Goal: Task Accomplishment & Management: Use online tool/utility

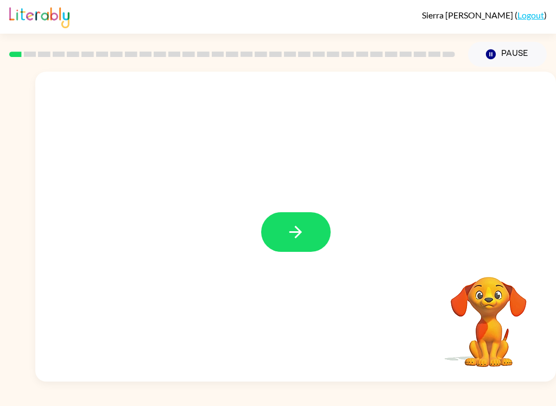
click at [311, 236] on button "button" at bounding box center [295, 232] width 69 height 40
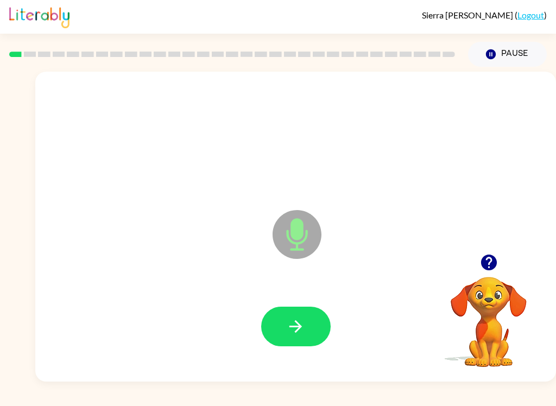
click at [302, 231] on icon "Microphone The Microphone is here when it is your turn to talk" at bounding box center [351, 247] width 163 height 81
click at [301, 334] on icon "button" at bounding box center [295, 326] width 19 height 19
click at [315, 323] on button "button" at bounding box center [295, 327] width 69 height 40
click at [312, 325] on button "button" at bounding box center [295, 327] width 69 height 40
click at [284, 346] on button "button" at bounding box center [295, 327] width 69 height 40
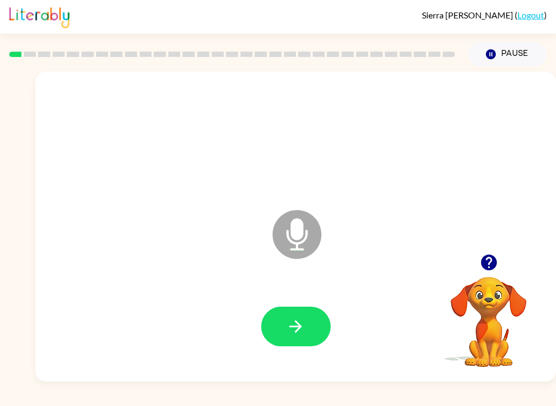
click at [302, 325] on icon "button" at bounding box center [295, 326] width 19 height 19
click at [309, 327] on button "button" at bounding box center [295, 327] width 69 height 40
click at [291, 325] on icon "button" at bounding box center [295, 326] width 19 height 19
click at [286, 329] on icon "button" at bounding box center [295, 326] width 19 height 19
click at [284, 336] on button "button" at bounding box center [295, 327] width 69 height 40
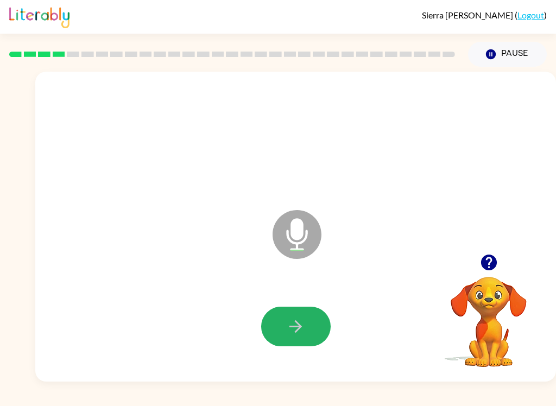
click at [285, 322] on button "button" at bounding box center [295, 327] width 69 height 40
click at [311, 325] on button "button" at bounding box center [295, 327] width 69 height 40
click at [316, 319] on button "button" at bounding box center [295, 327] width 69 height 40
click at [303, 319] on icon "button" at bounding box center [295, 326] width 19 height 19
click at [296, 319] on icon "button" at bounding box center [295, 326] width 19 height 19
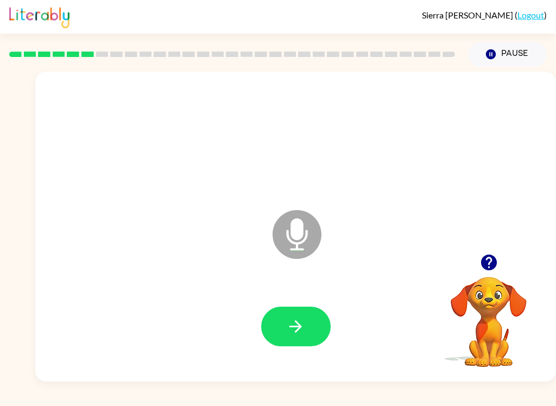
click at [303, 326] on icon "button" at bounding box center [295, 326] width 19 height 19
click at [310, 334] on button "button" at bounding box center [295, 327] width 69 height 40
click at [292, 326] on icon "button" at bounding box center [295, 326] width 12 height 12
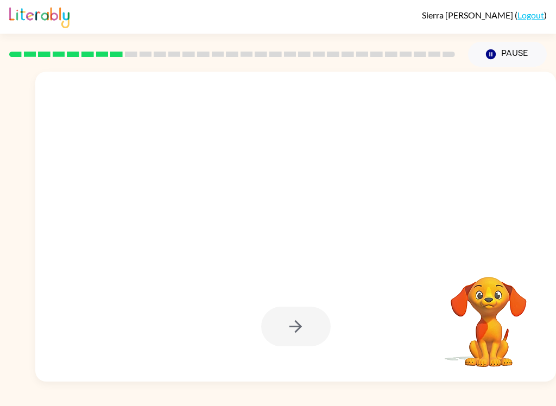
click at [529, 46] on button "Pause Pause" at bounding box center [507, 54] width 79 height 25
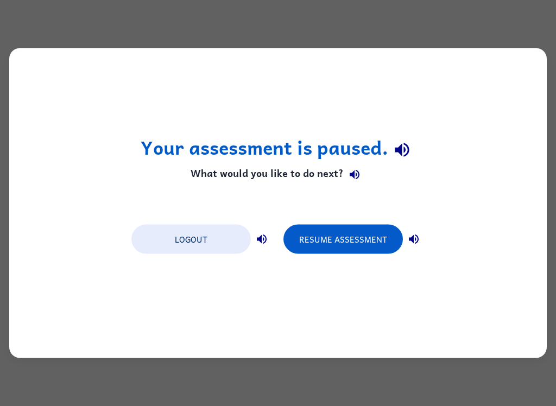
click at [321, 227] on button "Resume Assessment" at bounding box center [342, 239] width 119 height 29
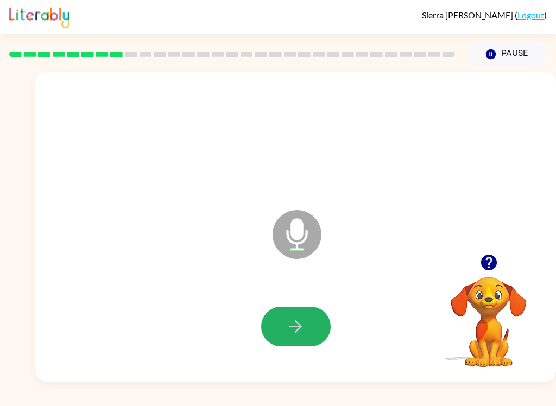
click at [288, 319] on icon "button" at bounding box center [295, 326] width 19 height 19
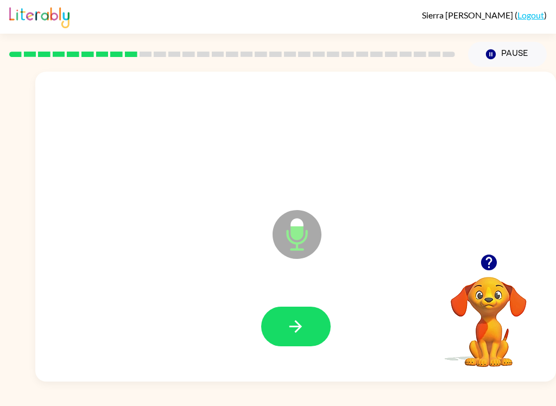
click at [490, 260] on icon "button" at bounding box center [488, 262] width 19 height 19
click at [288, 331] on icon "button" at bounding box center [295, 326] width 19 height 19
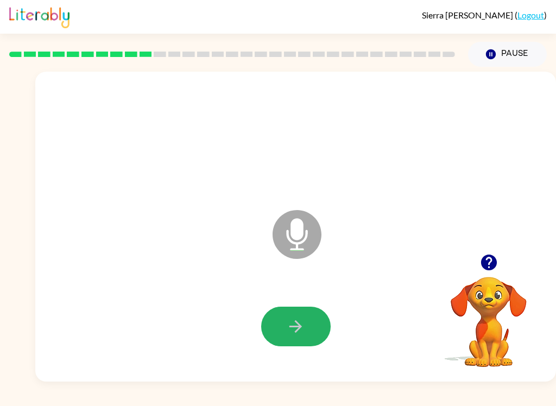
click at [276, 327] on button "button" at bounding box center [295, 327] width 69 height 40
click at [295, 340] on button "button" at bounding box center [295, 327] width 69 height 40
click at [273, 322] on button "button" at bounding box center [295, 327] width 69 height 40
click at [313, 328] on button "button" at bounding box center [295, 327] width 69 height 40
click at [298, 334] on icon "button" at bounding box center [295, 326] width 19 height 19
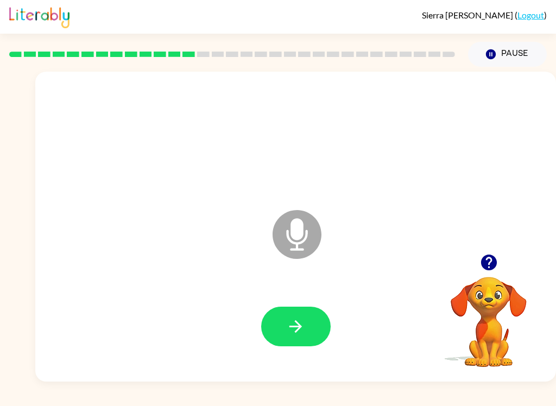
click at [314, 327] on button "button" at bounding box center [295, 327] width 69 height 40
click at [286, 333] on icon "button" at bounding box center [295, 326] width 19 height 19
click at [284, 327] on button "button" at bounding box center [295, 327] width 69 height 40
click at [513, 36] on div "Pause Pause" at bounding box center [507, 54] width 92 height 38
click at [519, 57] on button "Pause Pause" at bounding box center [507, 54] width 79 height 25
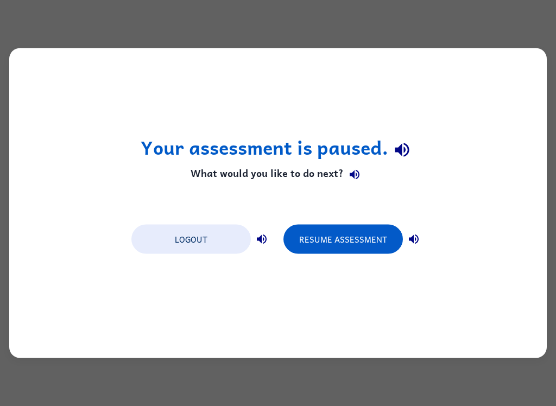
click at [362, 228] on button "Resume Assessment" at bounding box center [342, 239] width 119 height 29
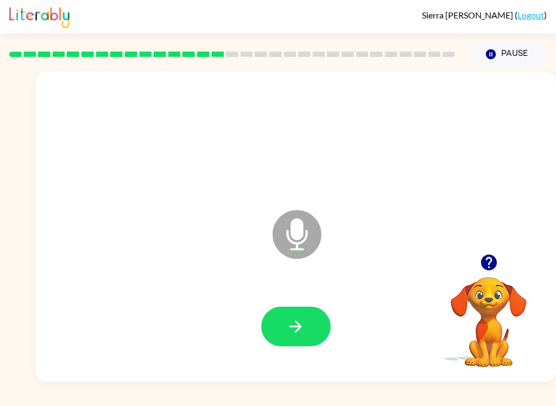
click at [294, 326] on icon "button" at bounding box center [295, 326] width 12 height 12
click at [296, 323] on icon "button" at bounding box center [295, 326] width 19 height 19
click at [280, 326] on button "button" at bounding box center [295, 327] width 69 height 40
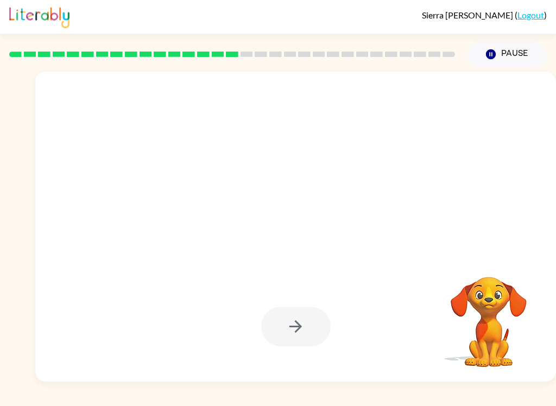
click at [208, 402] on div "Sierra [PERSON_NAME] ( Logout ) Pause Pause Your browser must support playing .…" at bounding box center [278, 203] width 556 height 406
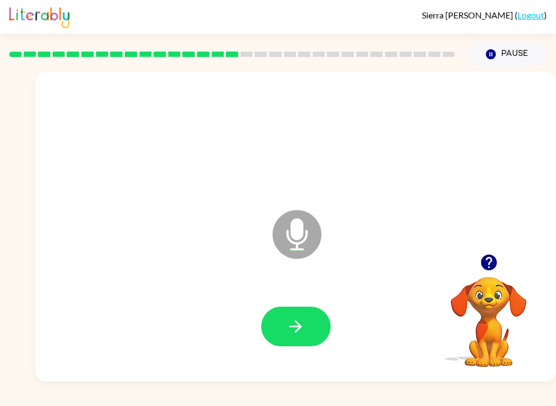
click at [304, 307] on button "button" at bounding box center [295, 327] width 69 height 40
click at [285, 322] on button "button" at bounding box center [295, 327] width 69 height 40
click at [238, 379] on div "Microphone The Microphone is here when it is your turn to talk" at bounding box center [295, 227] width 520 height 310
click at [284, 319] on button "button" at bounding box center [295, 327] width 69 height 40
click at [277, 312] on button "button" at bounding box center [295, 327] width 69 height 40
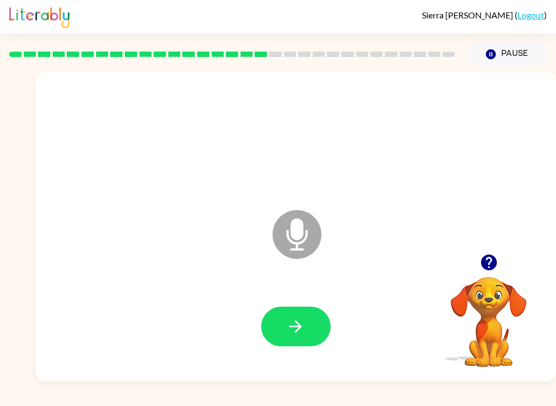
click at [288, 314] on button "button" at bounding box center [295, 327] width 69 height 40
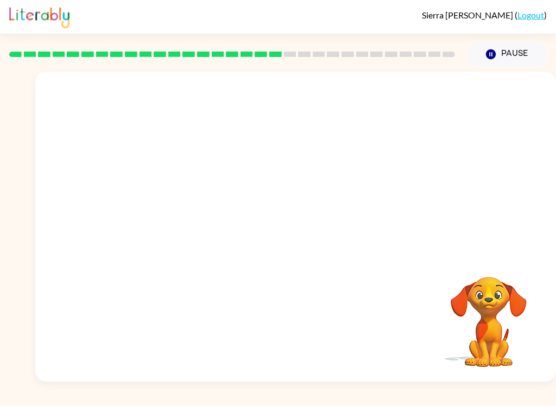
click at [513, 50] on button "Pause Pause" at bounding box center [507, 54] width 79 height 25
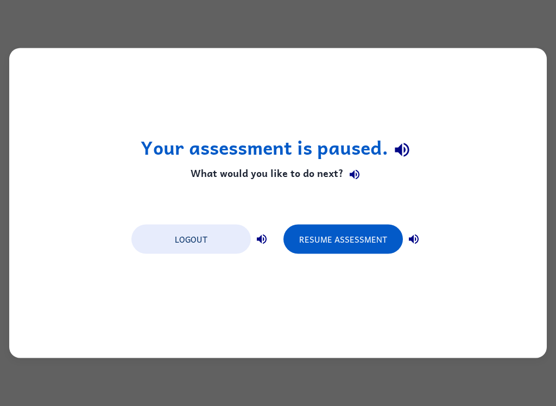
click at [371, 238] on button "Resume Assessment" at bounding box center [342, 239] width 119 height 29
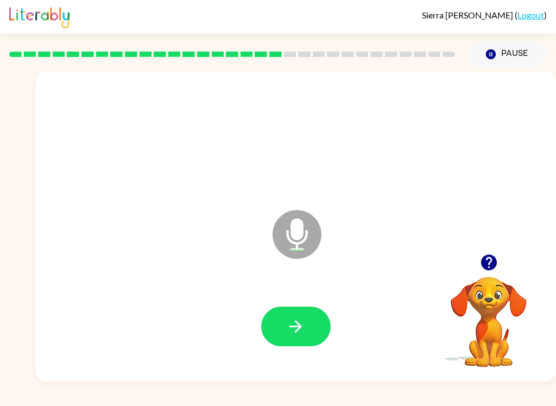
click at [301, 334] on icon "button" at bounding box center [295, 326] width 19 height 19
click at [305, 321] on button "button" at bounding box center [295, 327] width 69 height 40
click at [304, 326] on icon "button" at bounding box center [295, 326] width 19 height 19
click at [282, 345] on button "button" at bounding box center [295, 327] width 69 height 40
click at [311, 327] on button "button" at bounding box center [295, 327] width 69 height 40
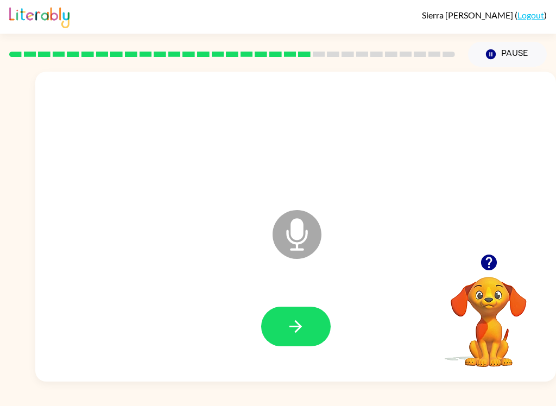
click at [307, 333] on button "button" at bounding box center [295, 327] width 69 height 40
click at [300, 333] on icon "button" at bounding box center [295, 326] width 19 height 19
click at [303, 339] on button "button" at bounding box center [295, 327] width 69 height 40
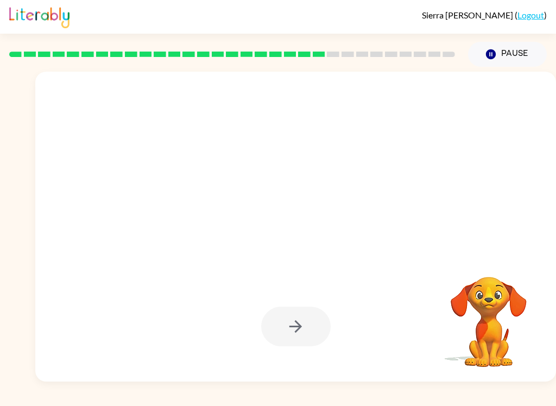
click at [393, 250] on div at bounding box center [295, 227] width 520 height 310
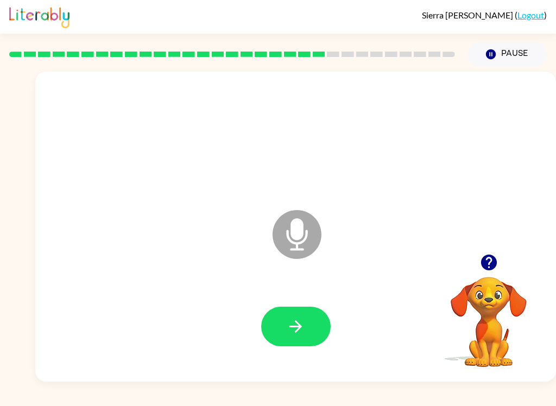
click at [300, 322] on icon "button" at bounding box center [295, 326] width 19 height 19
click at [304, 329] on icon "button" at bounding box center [295, 326] width 19 height 19
click at [303, 329] on icon "button" at bounding box center [295, 326] width 19 height 19
click at [285, 342] on button "button" at bounding box center [295, 327] width 69 height 40
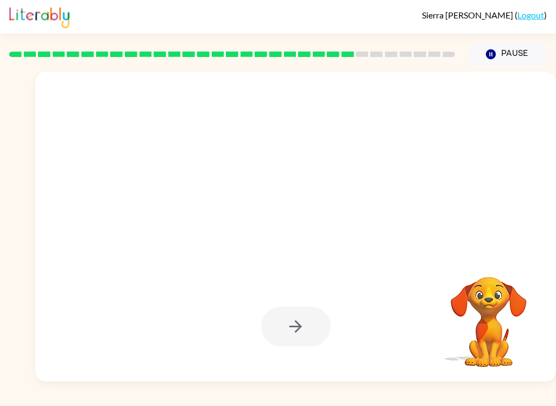
click at [427, 215] on div at bounding box center [269, 207] width 447 height 39
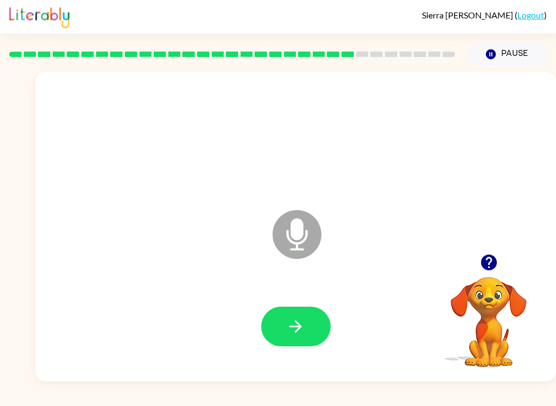
click at [297, 327] on icon "button" at bounding box center [295, 326] width 12 height 12
click at [298, 310] on button "button" at bounding box center [295, 327] width 69 height 40
click at [294, 333] on icon "button" at bounding box center [295, 326] width 19 height 19
click at [300, 325] on icon "button" at bounding box center [295, 326] width 12 height 12
click at [282, 322] on button "button" at bounding box center [295, 327] width 69 height 40
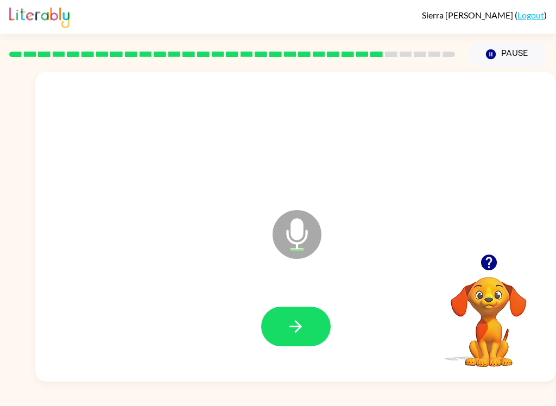
click at [271, 327] on button "button" at bounding box center [295, 327] width 69 height 40
click at [275, 313] on button "button" at bounding box center [295, 327] width 69 height 40
click at [276, 298] on div at bounding box center [295, 326] width 499 height 89
click at [295, 237] on icon "Microphone The Microphone is here when it is your turn to talk" at bounding box center [351, 247] width 163 height 81
click at [493, 267] on icon "button" at bounding box center [488, 263] width 16 height 16
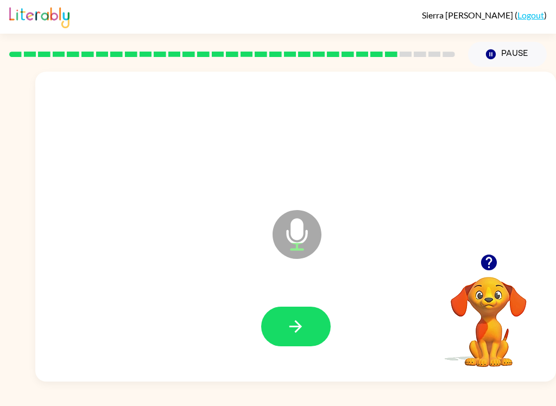
click at [286, 311] on button "button" at bounding box center [295, 327] width 69 height 40
click at [258, 304] on div at bounding box center [295, 326] width 499 height 89
click at [274, 304] on div at bounding box center [295, 326] width 499 height 89
click at [266, 307] on div at bounding box center [295, 327] width 69 height 40
click at [281, 326] on button "button" at bounding box center [295, 327] width 69 height 40
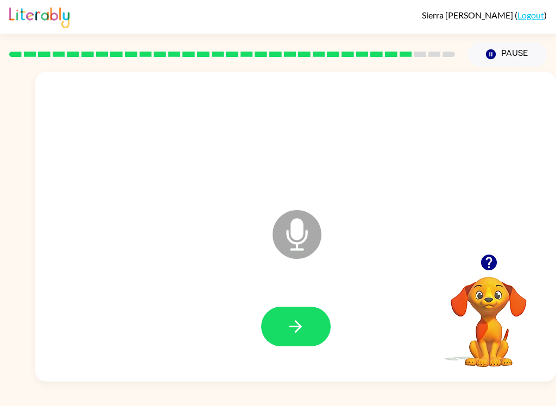
click at [291, 308] on button "button" at bounding box center [295, 327] width 69 height 40
click at [284, 304] on div at bounding box center [295, 326] width 499 height 89
click at [270, 317] on button "button" at bounding box center [295, 327] width 69 height 40
click at [276, 319] on button "button" at bounding box center [295, 327] width 69 height 40
click at [270, 315] on button "button" at bounding box center [295, 327] width 69 height 40
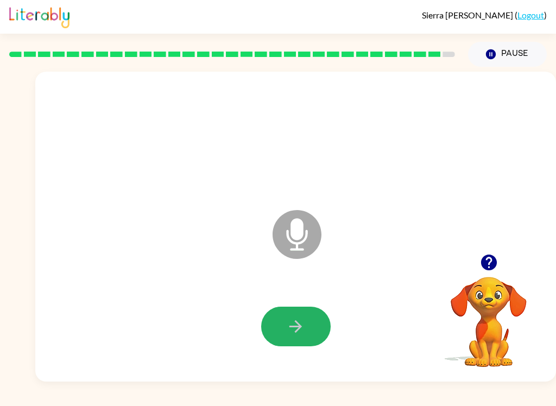
click at [283, 307] on button "button" at bounding box center [295, 327] width 69 height 40
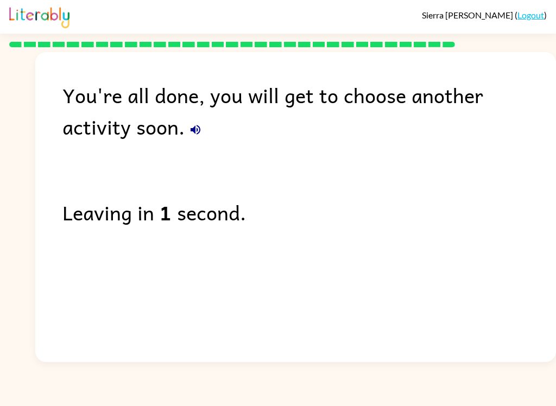
click at [185, 123] on button "button" at bounding box center [196, 130] width 22 height 22
